Goal: Transaction & Acquisition: Purchase product/service

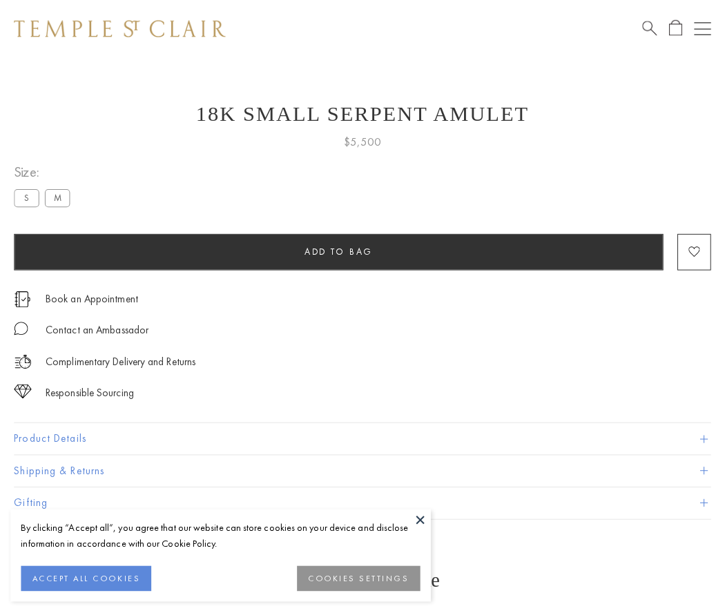
scroll to position [55, 0]
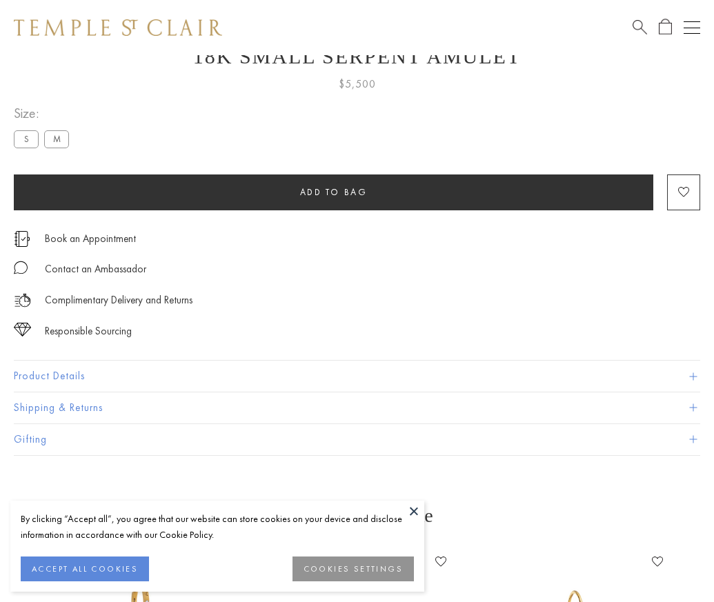
click at [333, 192] on span "Add to bag" at bounding box center [334, 192] width 68 height 12
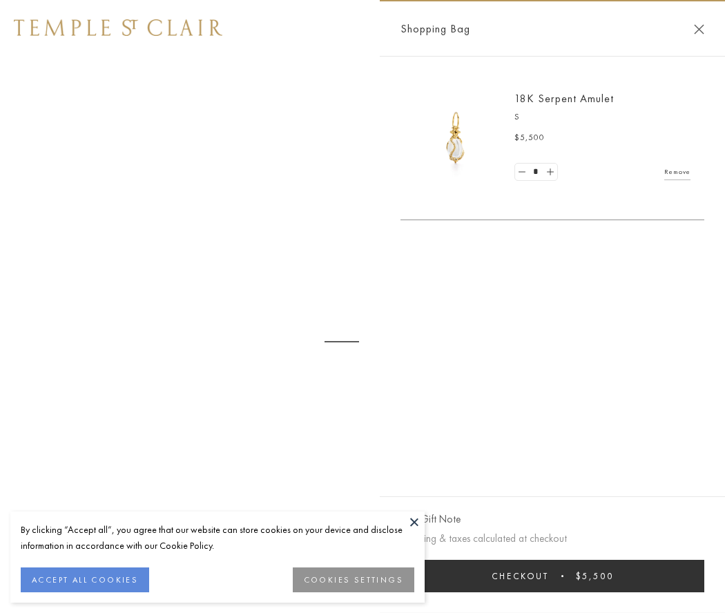
click at [552, 576] on button "Checkout $5,500" at bounding box center [552, 576] width 304 height 32
